Goal: Information Seeking & Learning: Learn about a topic

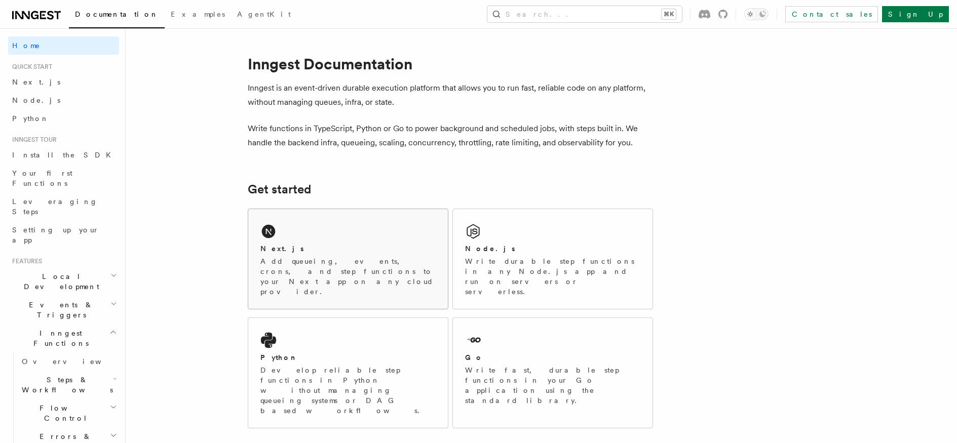
scroll to position [7, 0]
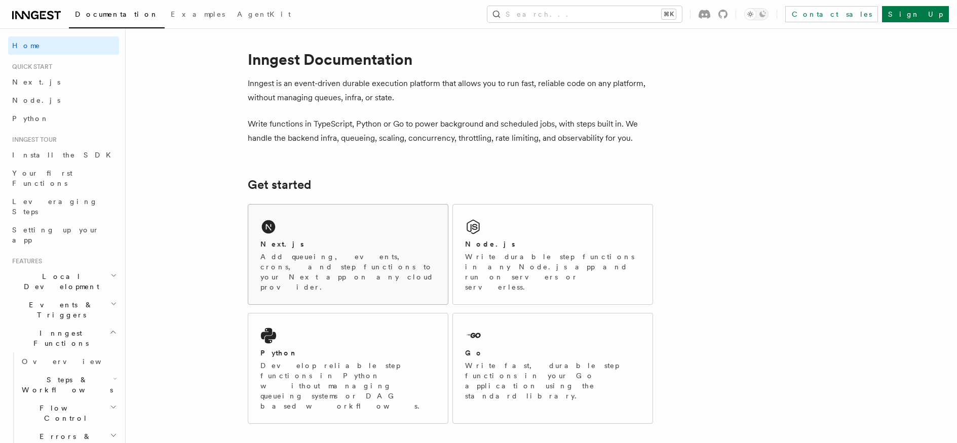
click at [301, 241] on div "Next.js" at bounding box center [347, 244] width 175 height 11
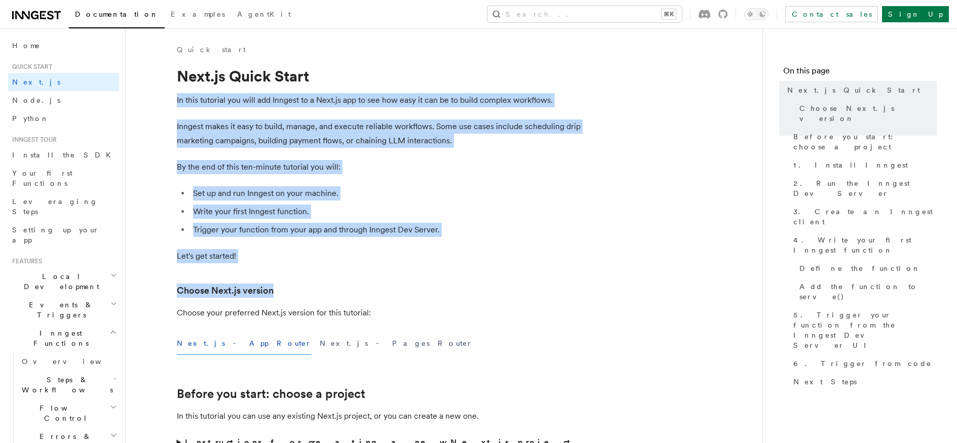
drag, startPoint x: 191, startPoint y: 115, endPoint x: 275, endPoint y: 291, distance: 195.2
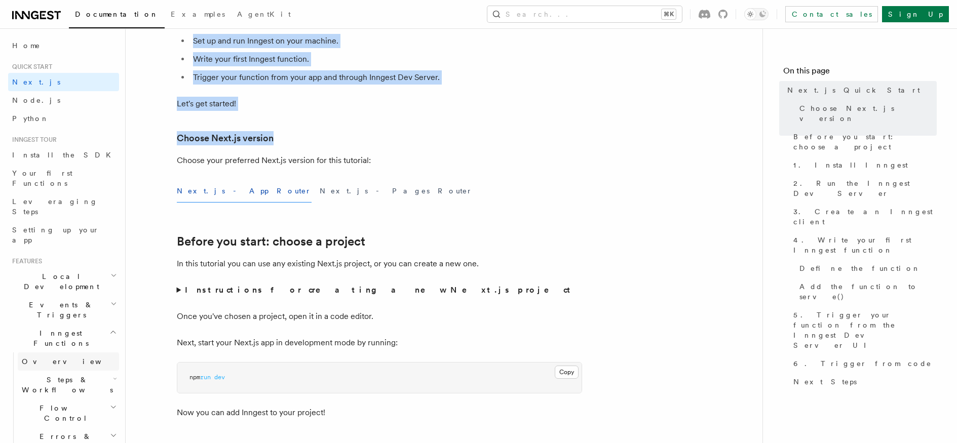
click at [39, 358] on span "Overview" at bounding box center [74, 362] width 104 height 8
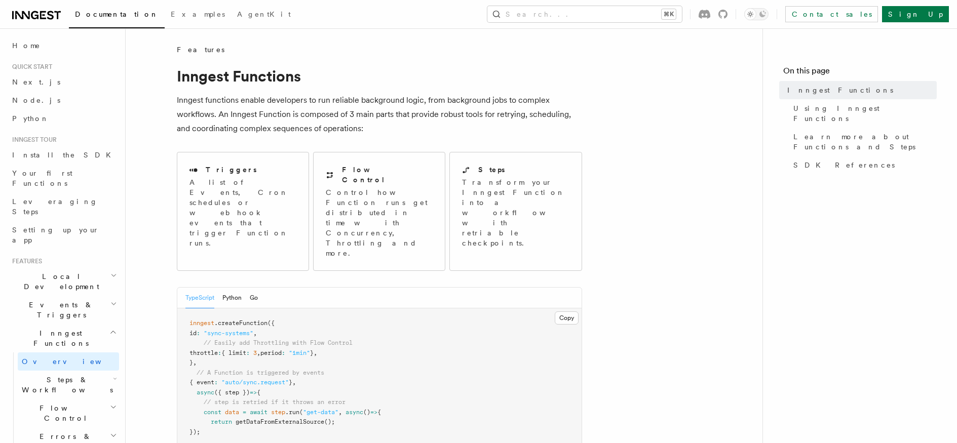
scroll to position [91, 0]
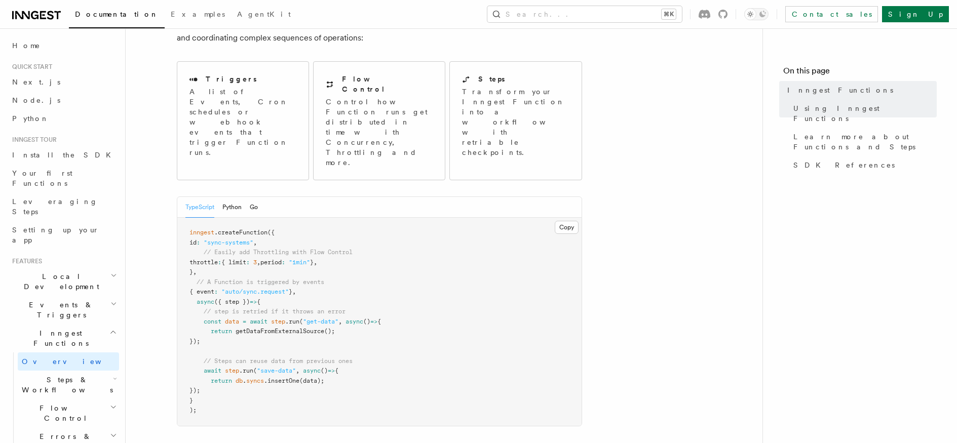
click at [40, 403] on span "Flow Control" at bounding box center [64, 413] width 92 height 20
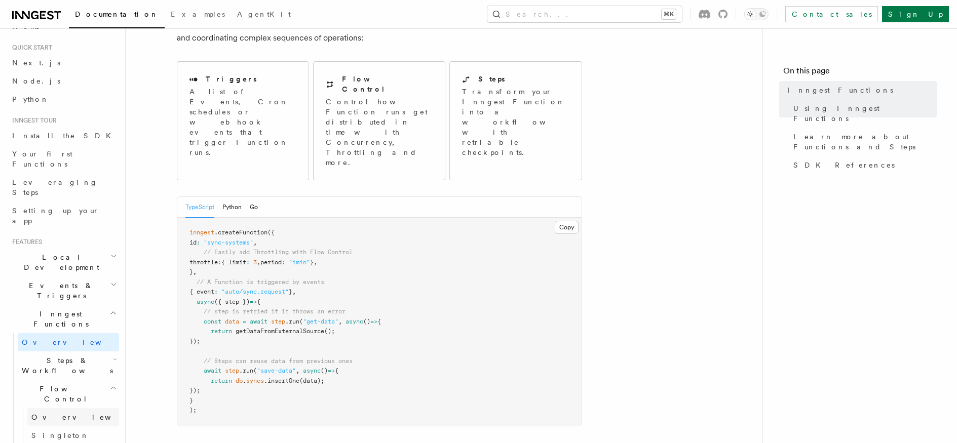
click at [57, 413] on span "Overview" at bounding box center [83, 417] width 104 height 8
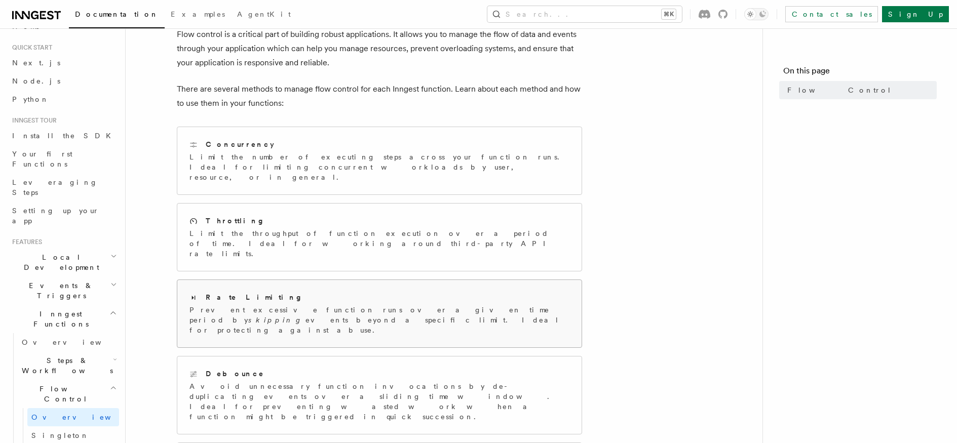
scroll to position [144, 0]
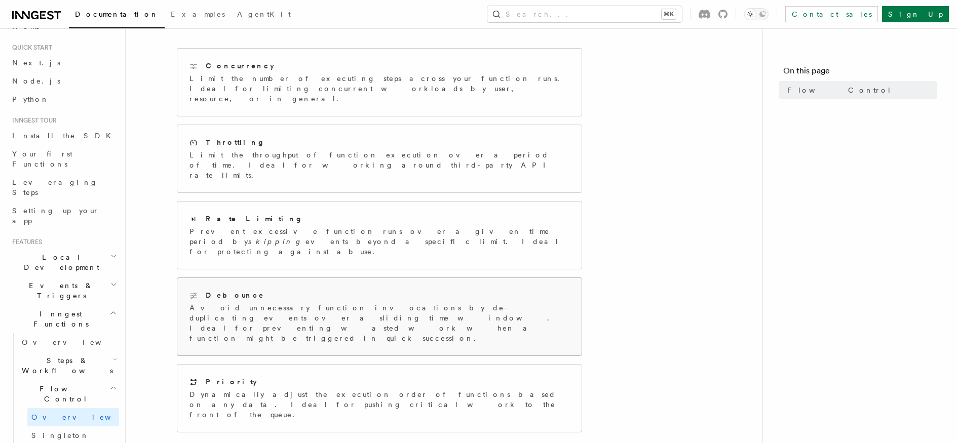
click at [277, 303] on p "Avoid unnecessary function invocations by de-duplicating events over a sliding …" at bounding box center [380, 323] width 380 height 41
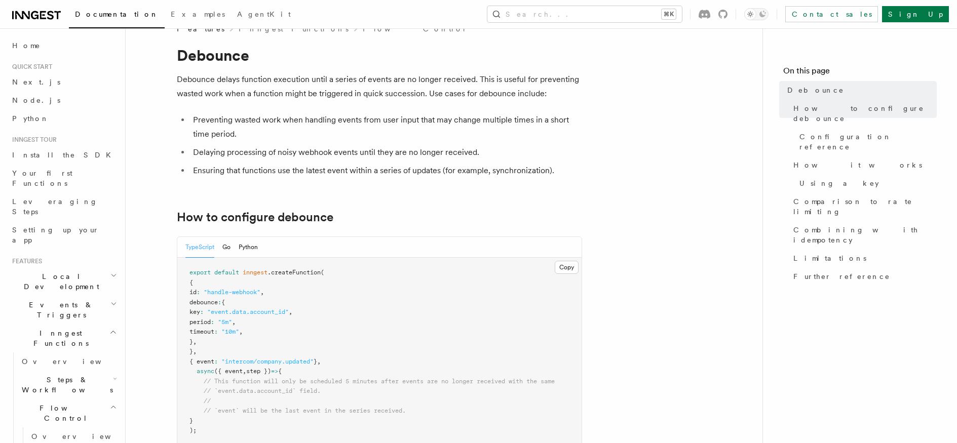
scroll to position [77, 0]
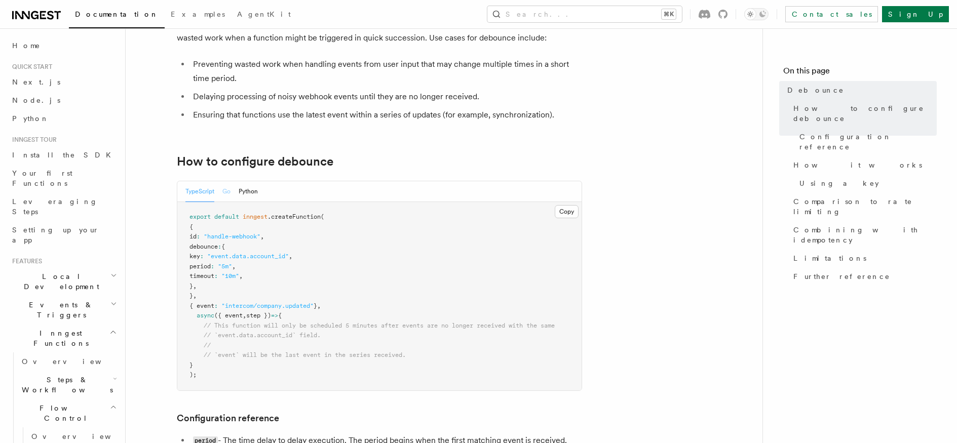
click at [228, 190] on button "Go" at bounding box center [226, 191] width 8 height 21
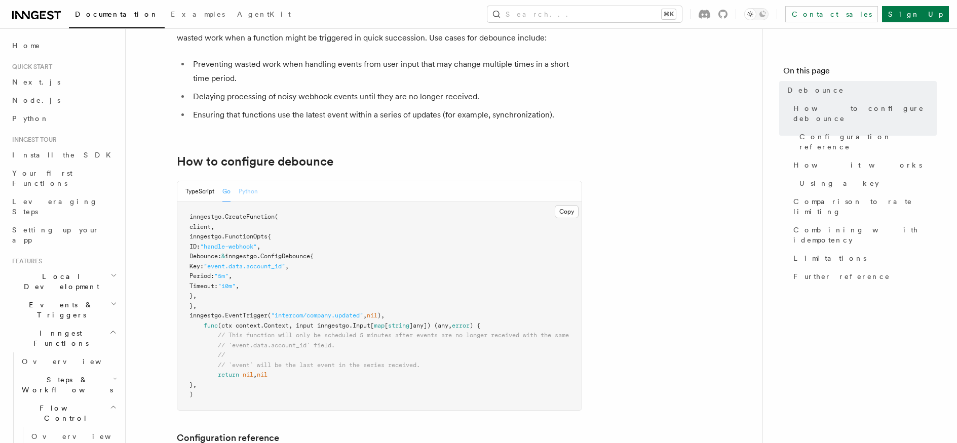
click at [252, 191] on button "Python" at bounding box center [248, 191] width 19 height 21
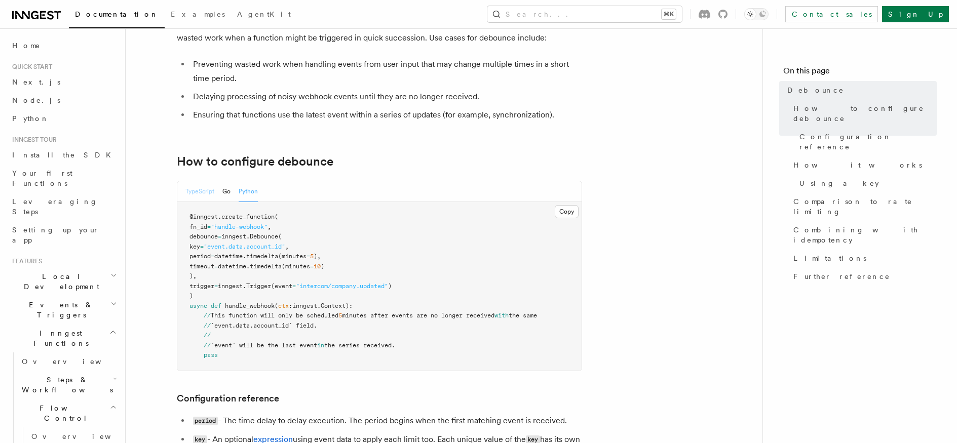
click at [203, 196] on button "TypeScript" at bounding box center [199, 191] width 29 height 21
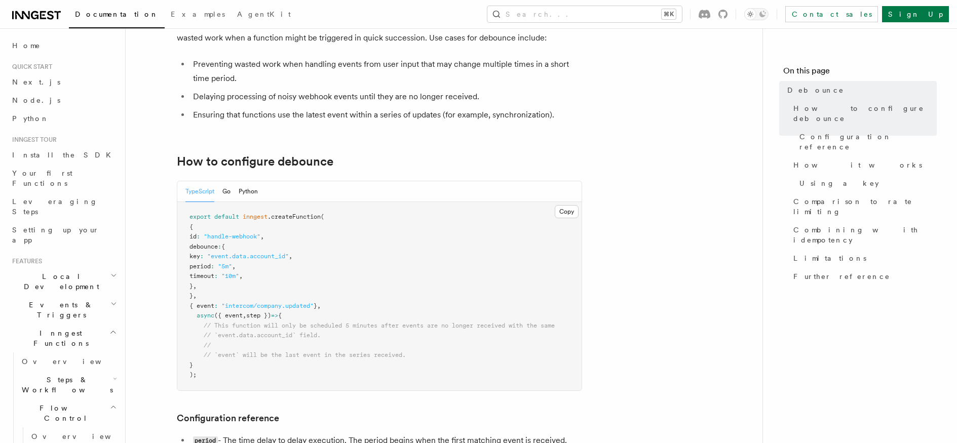
click at [233, 190] on div "TypeScript Go Python" at bounding box center [221, 191] width 72 height 21
click at [230, 190] on button "Go" at bounding box center [226, 191] width 8 height 21
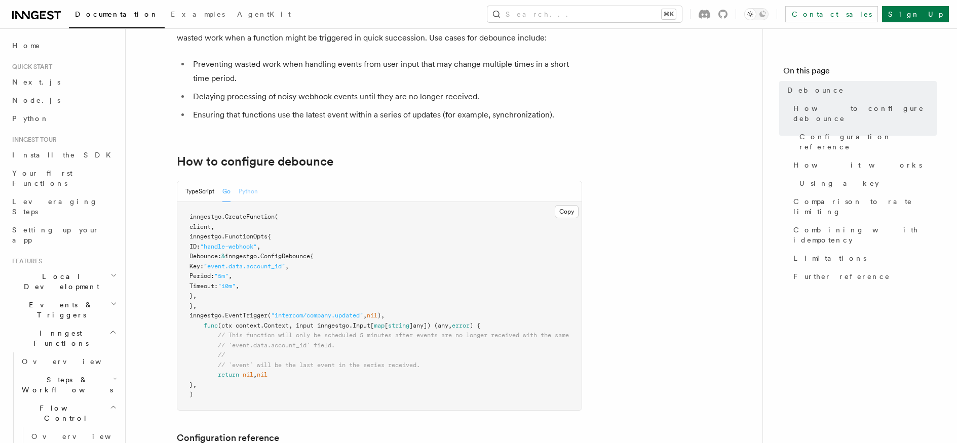
click at [243, 191] on button "Python" at bounding box center [248, 191] width 19 height 21
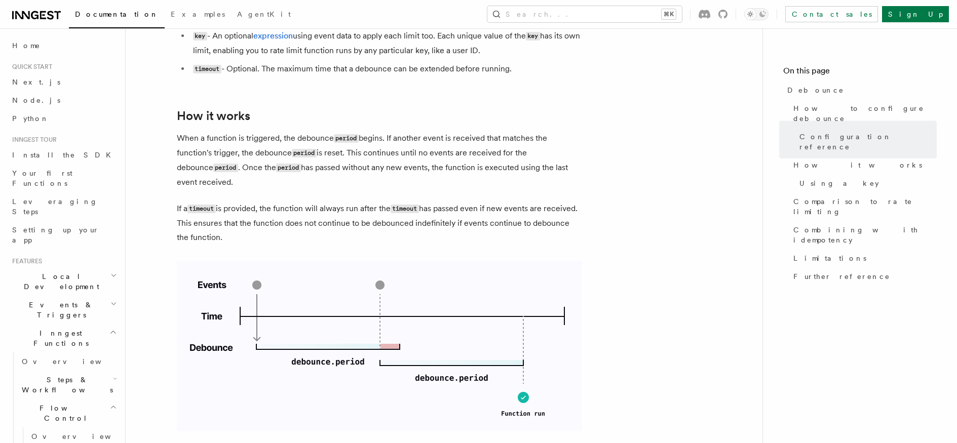
scroll to position [0, 0]
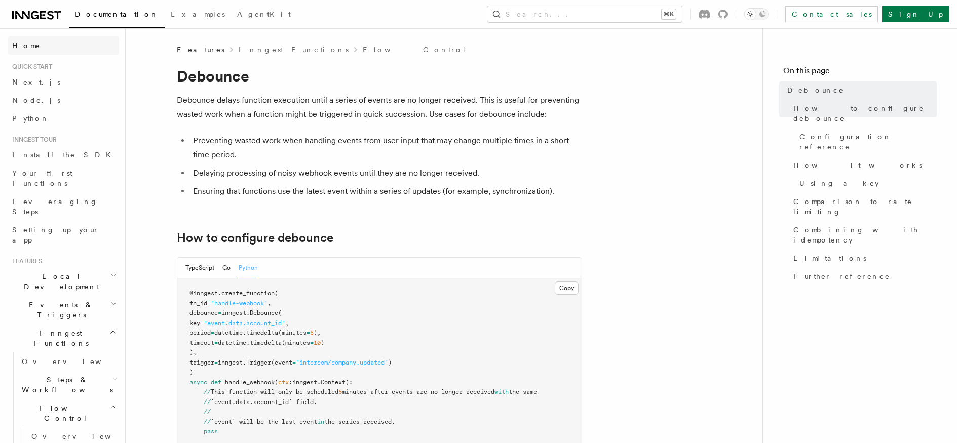
click at [37, 49] on link "Home" at bounding box center [63, 45] width 111 height 18
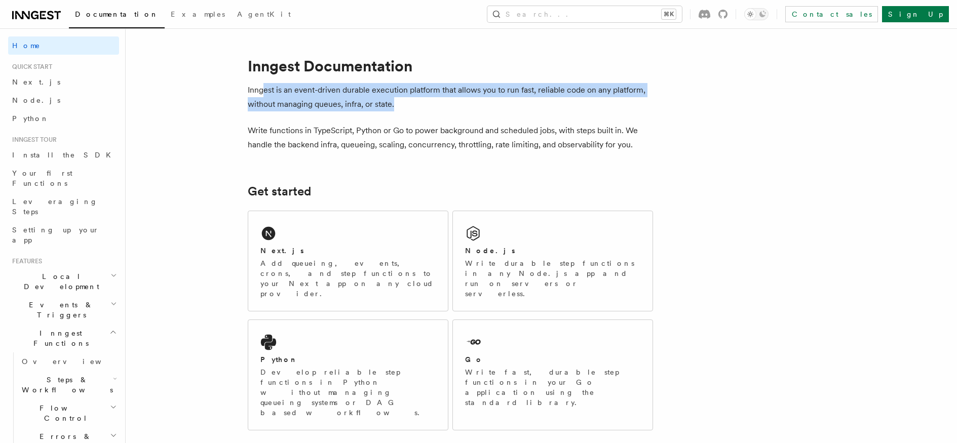
drag, startPoint x: 262, startPoint y: 89, endPoint x: 398, endPoint y: 105, distance: 136.3
click at [398, 105] on p "Inngest is an event-driven durable execution platform that allows you to run fa…" at bounding box center [450, 97] width 405 height 28
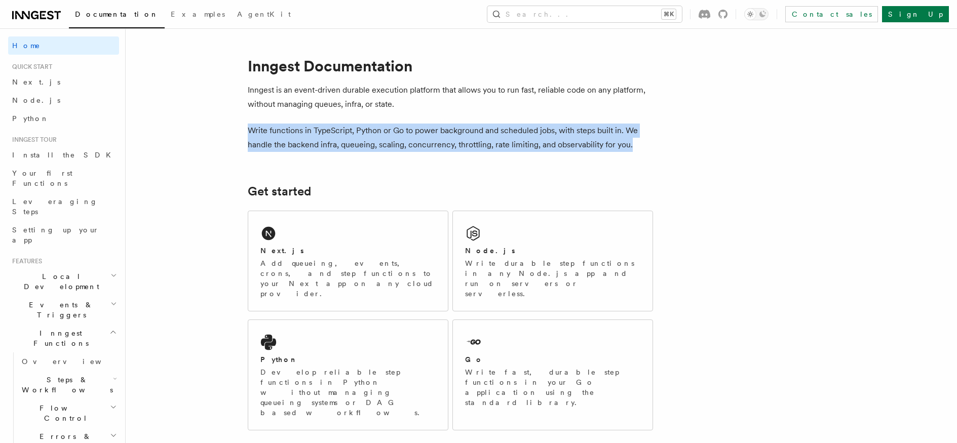
drag, startPoint x: 248, startPoint y: 131, endPoint x: 663, endPoint y: 149, distance: 415.4
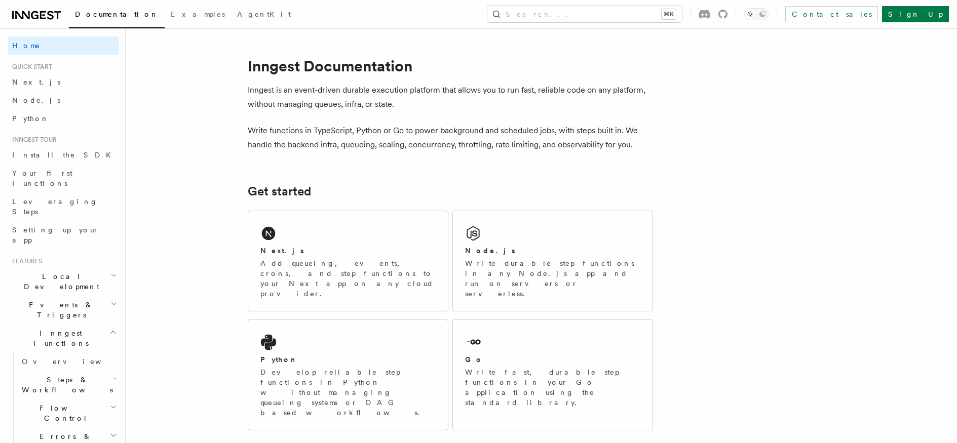
click at [548, 129] on p "Write functions in TypeScript, Python or Go to power background and scheduled j…" at bounding box center [450, 138] width 405 height 28
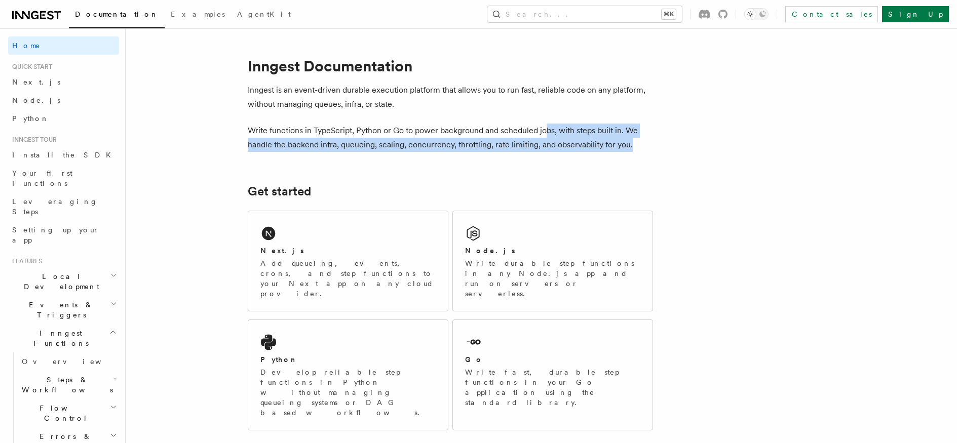
drag, startPoint x: 550, startPoint y: 147, endPoint x: 633, endPoint y: 140, distance: 83.9
click at [633, 140] on p "Write functions in TypeScript, Python or Go to power background and scheduled j…" at bounding box center [450, 138] width 405 height 28
click at [490, 140] on p "Write functions in TypeScript, Python or Go to power background and scheduled j…" at bounding box center [450, 138] width 405 height 28
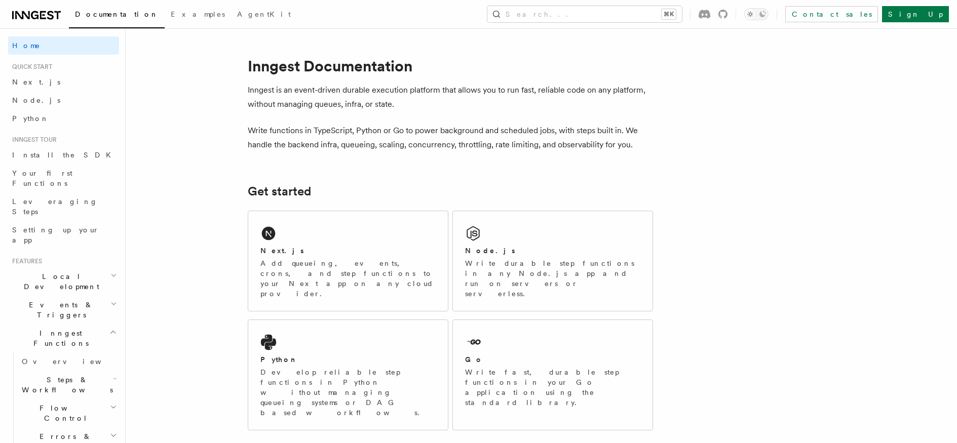
click at [475, 147] on p "Write functions in TypeScript, Python or Go to power background and scheduled j…" at bounding box center [450, 138] width 405 height 28
copy p "throttling"
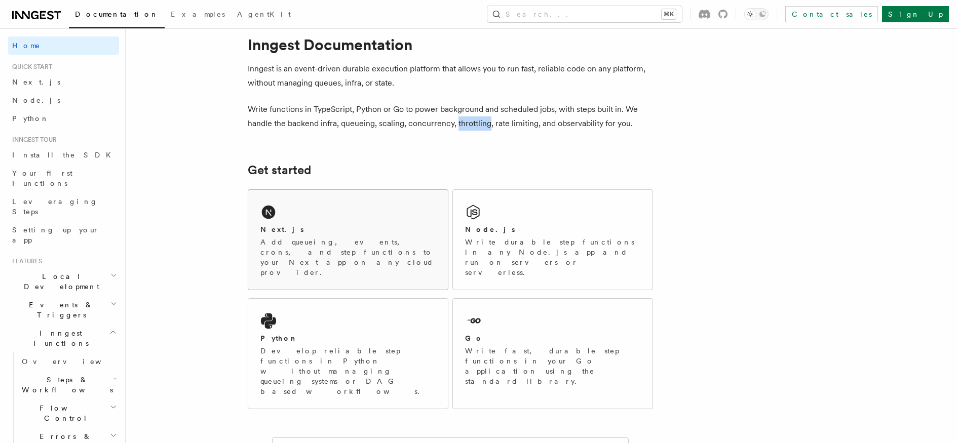
scroll to position [73, 0]
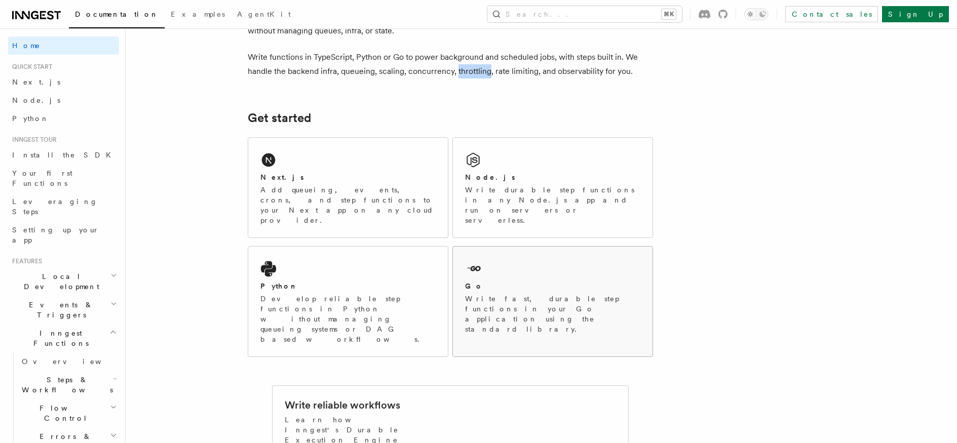
click at [500, 259] on div "Go Write fast, durable step functions in your Go application using the standard…" at bounding box center [553, 297] width 200 height 100
